Goal: Information Seeking & Learning: Learn about a topic

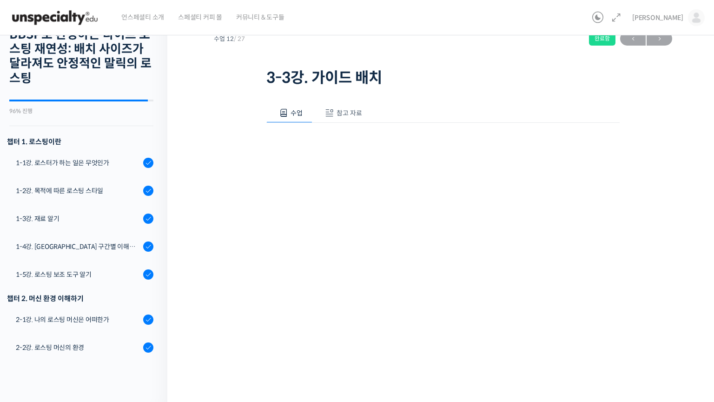
scroll to position [491, 0]
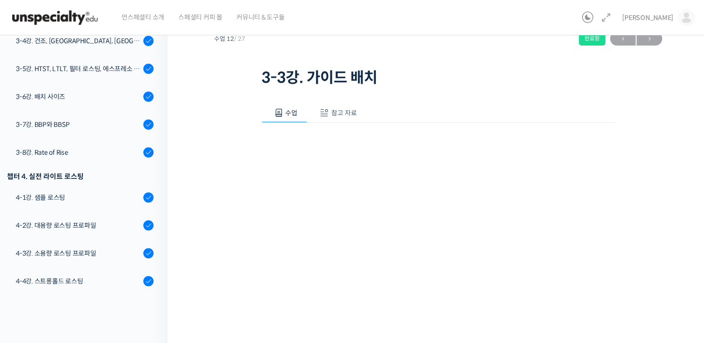
click at [506, 109] on div "수업 참고 자료" at bounding box center [437, 113] width 353 height 20
click at [104, 67] on div "3-5강. HTST, LTLT, 필터 로스팅, 에스프레소 로스팅" at bounding box center [78, 69] width 125 height 10
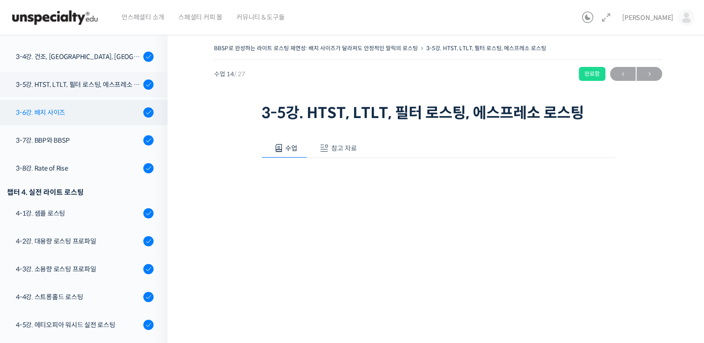
scroll to position [510, 0]
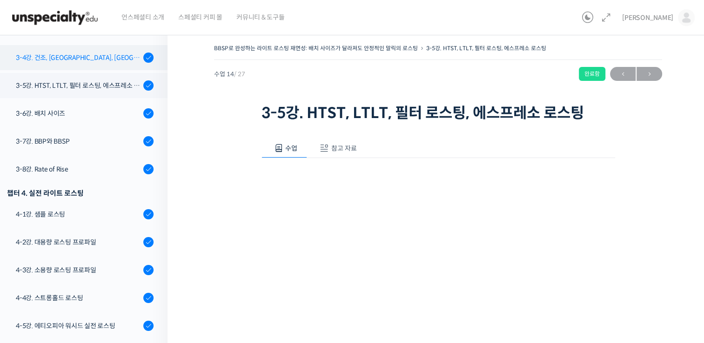
click at [82, 57] on div "3-4강. 건조, [GEOGRAPHIC_DATA], [GEOGRAPHIC_DATA] 구간의 화력 분배" at bounding box center [78, 58] width 125 height 10
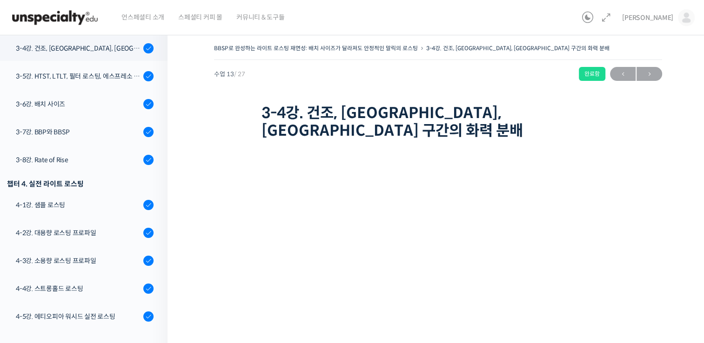
scroll to position [24, 0]
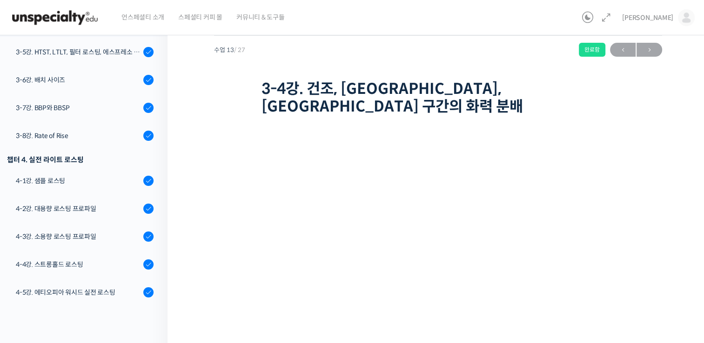
click at [499, 43] on div "수업 13 / 27 완료함 ← 이전 다음 →" at bounding box center [438, 50] width 448 height 14
click at [500, 119] on div "영상이 끊기신다면 여기를 클릭해주세요" at bounding box center [437, 258] width 353 height 279
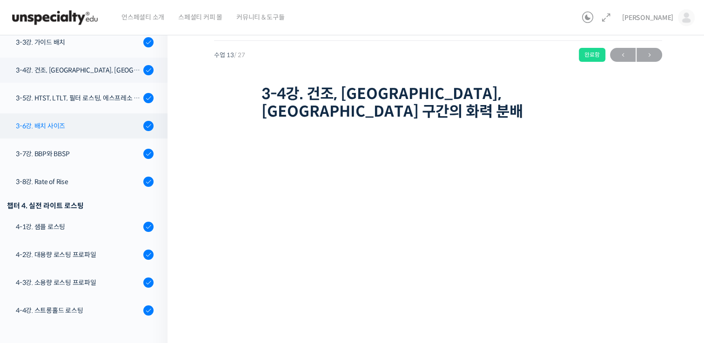
scroll to position [478, 0]
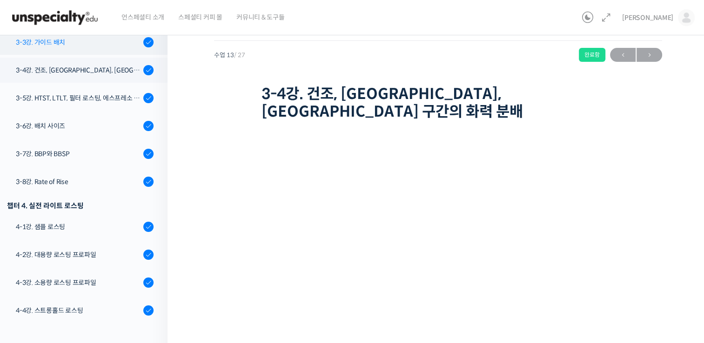
click at [88, 43] on div "3-3강. 가이드 배치" at bounding box center [78, 42] width 125 height 10
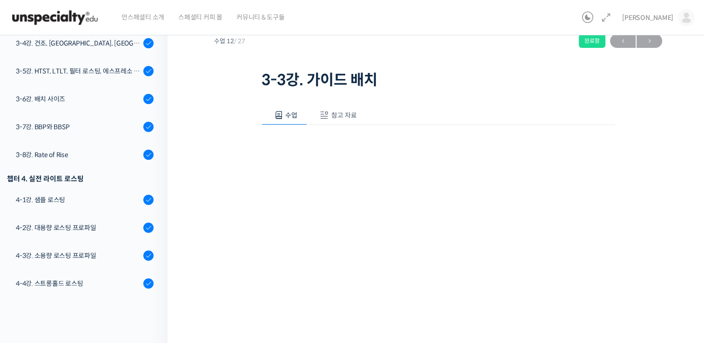
scroll to position [35, 0]
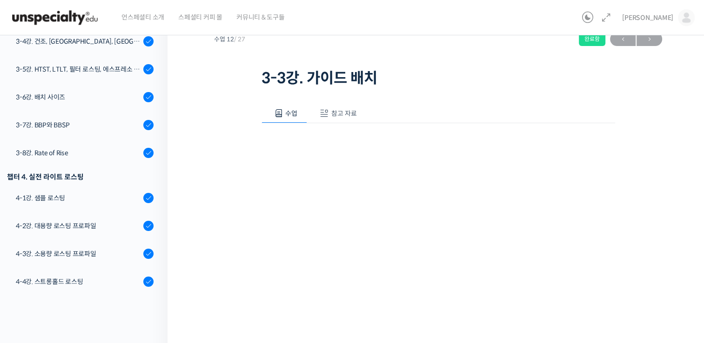
click at [660, 262] on div "BBSP로 완성하는 라이트 로스팅 재연성: 배치 사이즈가 달라져도 안정적인 말릭의 로스팅 3-3강. 가이드 배치 완료함 수업 12 / 27 완…" at bounding box center [438, 195] width 448 height 377
click at [117, 45] on div "3-4강. 건조, [GEOGRAPHIC_DATA], [GEOGRAPHIC_DATA] 구간의 화력 분배" at bounding box center [78, 41] width 125 height 10
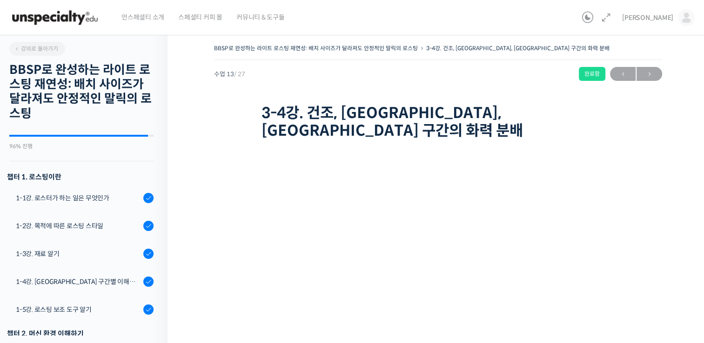
scroll to position [519, 0]
